Goal: Navigation & Orientation: Find specific page/section

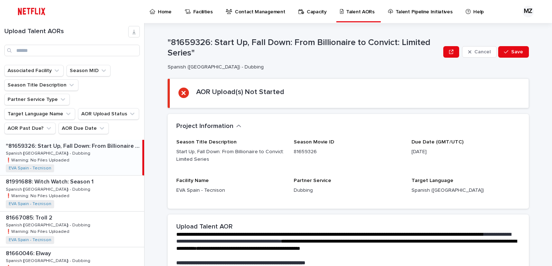
click at [473, 12] on p "Help" at bounding box center [478, 7] width 10 height 15
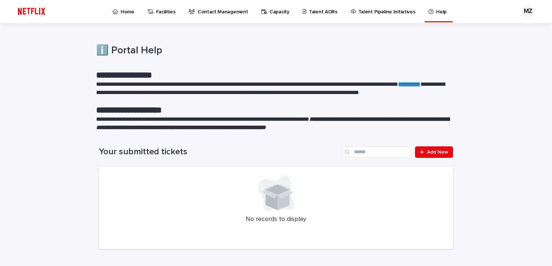
click at [115, 18] on link "Home" at bounding box center [125, 11] width 26 height 22
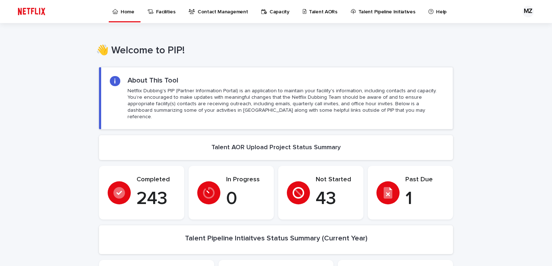
click at [159, 8] on p "Facilities" at bounding box center [165, 7] width 19 height 15
